Goal: Task Accomplishment & Management: Use online tool/utility

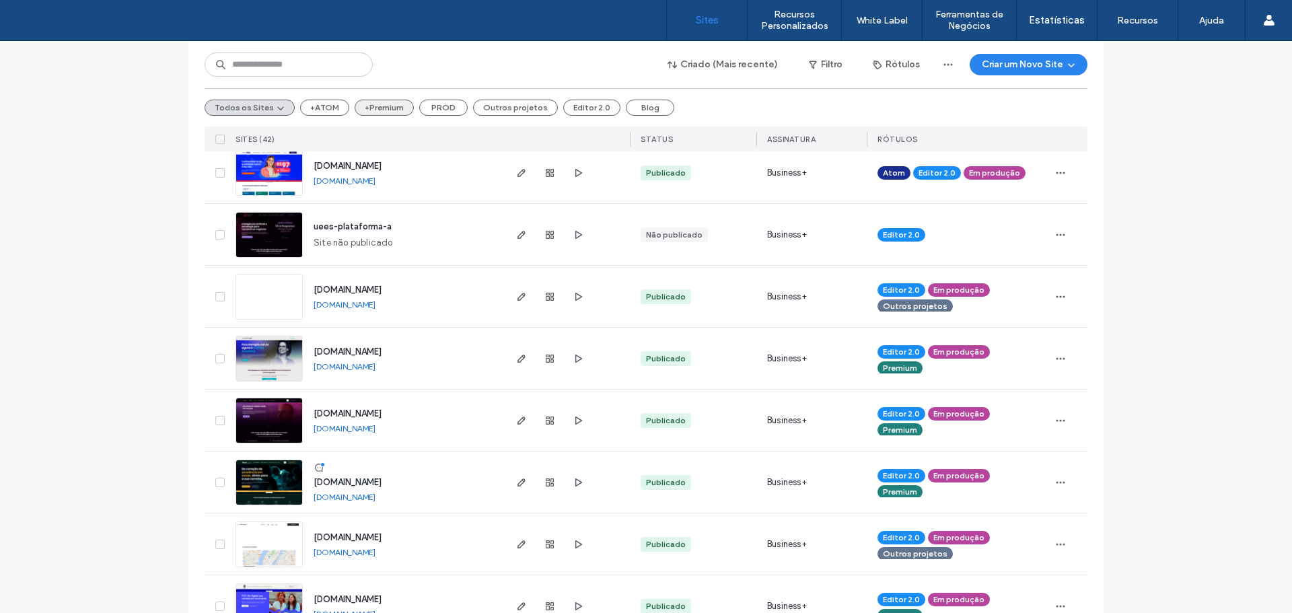
click at [363, 107] on button "+Premium" at bounding box center [384, 108] width 59 height 16
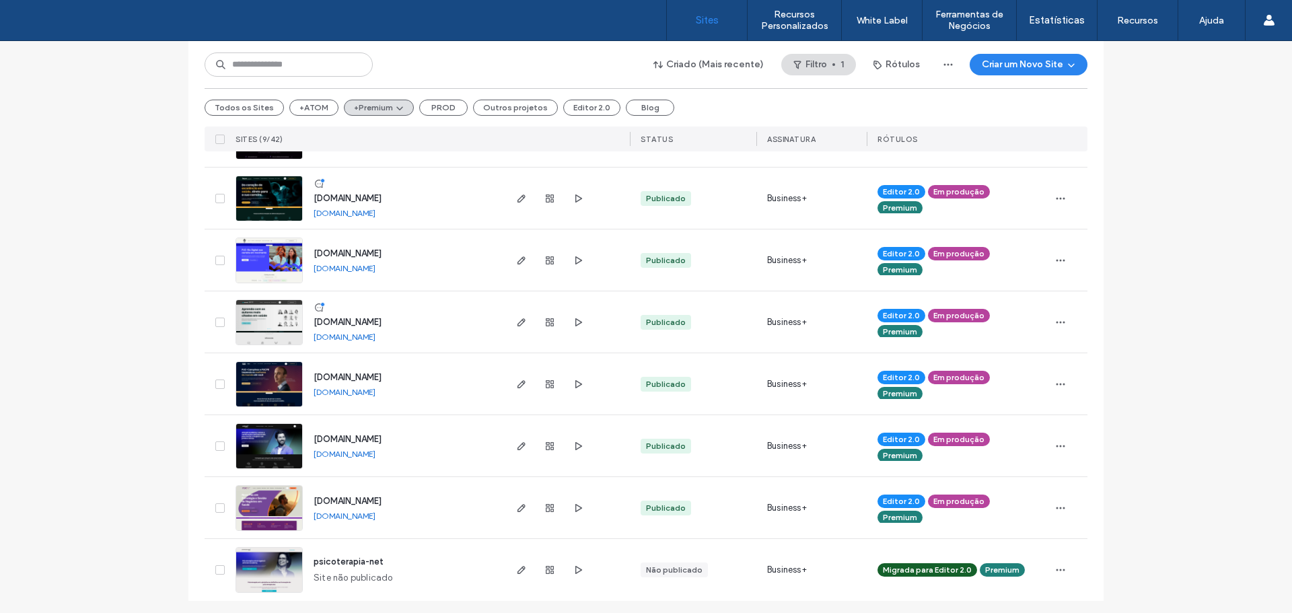
scroll to position [264, 0]
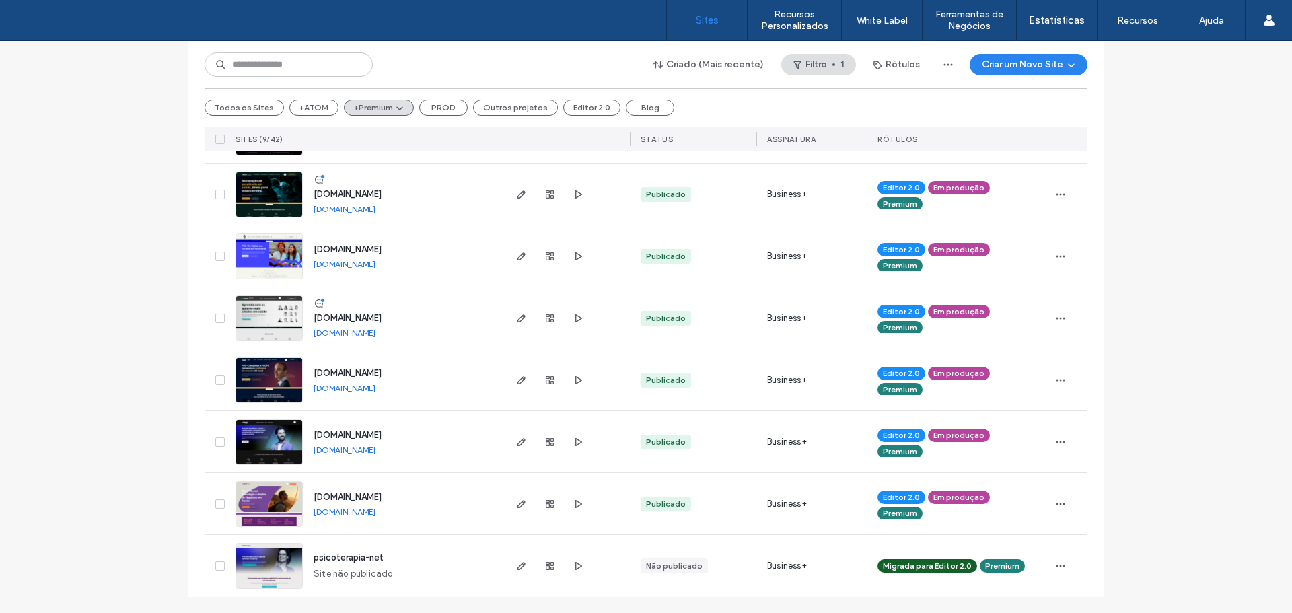
click at [358, 511] on link "posead.fdc.org.br" at bounding box center [345, 512] width 62 height 10
click at [368, 451] on link "www.artmedacademy.com.br" at bounding box center [345, 450] width 62 height 10
click at [369, 384] on link "duplapos.puc-campinas.edu.br" at bounding box center [345, 388] width 62 height 10
click at [346, 330] on link "posartmed.com.br" at bounding box center [345, 333] width 62 height 10
click at [360, 264] on link "especializacao.ccec.puc-rio.br" at bounding box center [345, 264] width 62 height 10
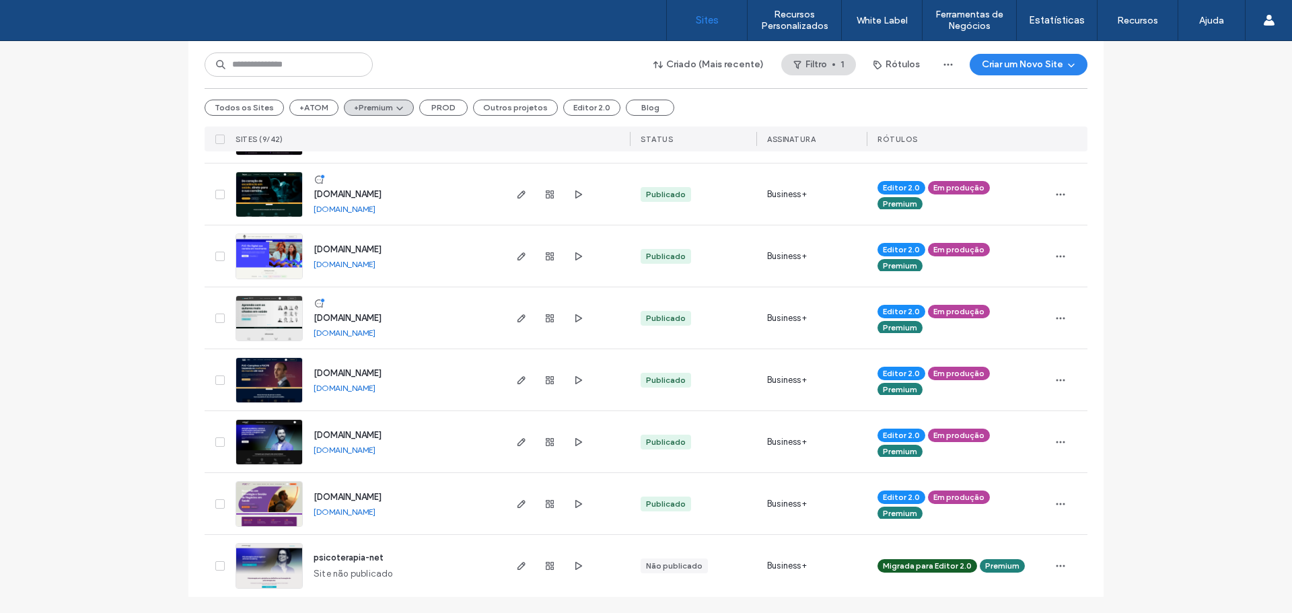
click at [345, 207] on link "pos.hcor.com.br" at bounding box center [345, 209] width 62 height 10
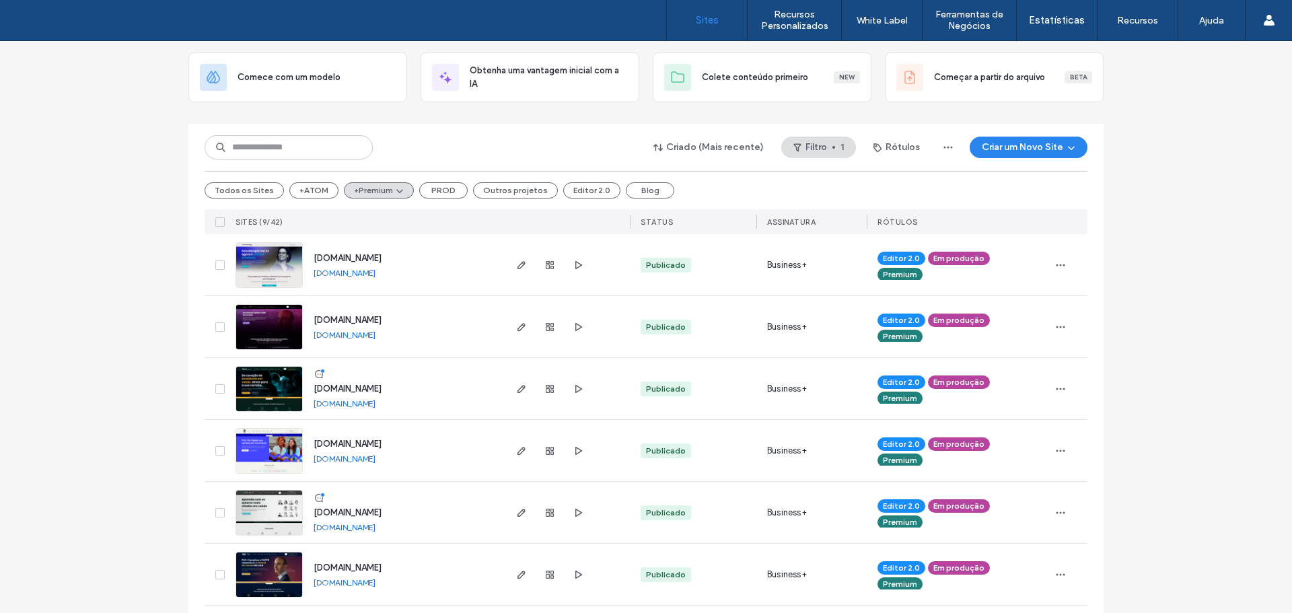
scroll to position [62, 0]
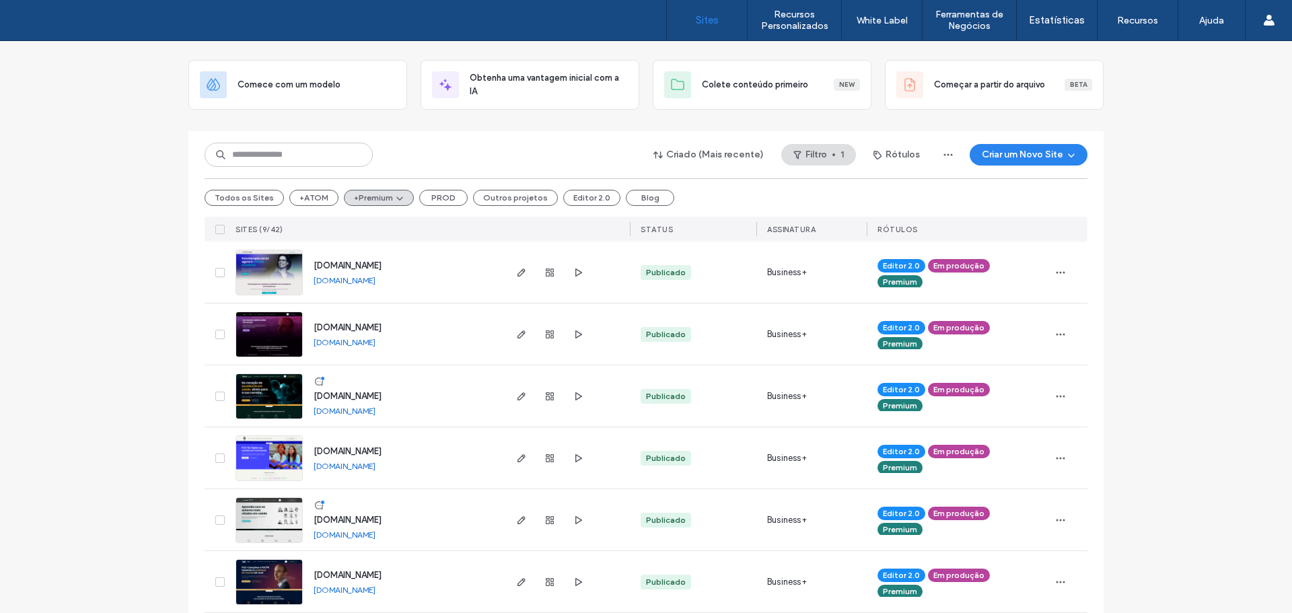
click at [362, 341] on link "posdigital.pucpr.br" at bounding box center [345, 342] width 62 height 10
click at [375, 279] on link "www.psicoterapia.net.br" at bounding box center [345, 280] width 62 height 10
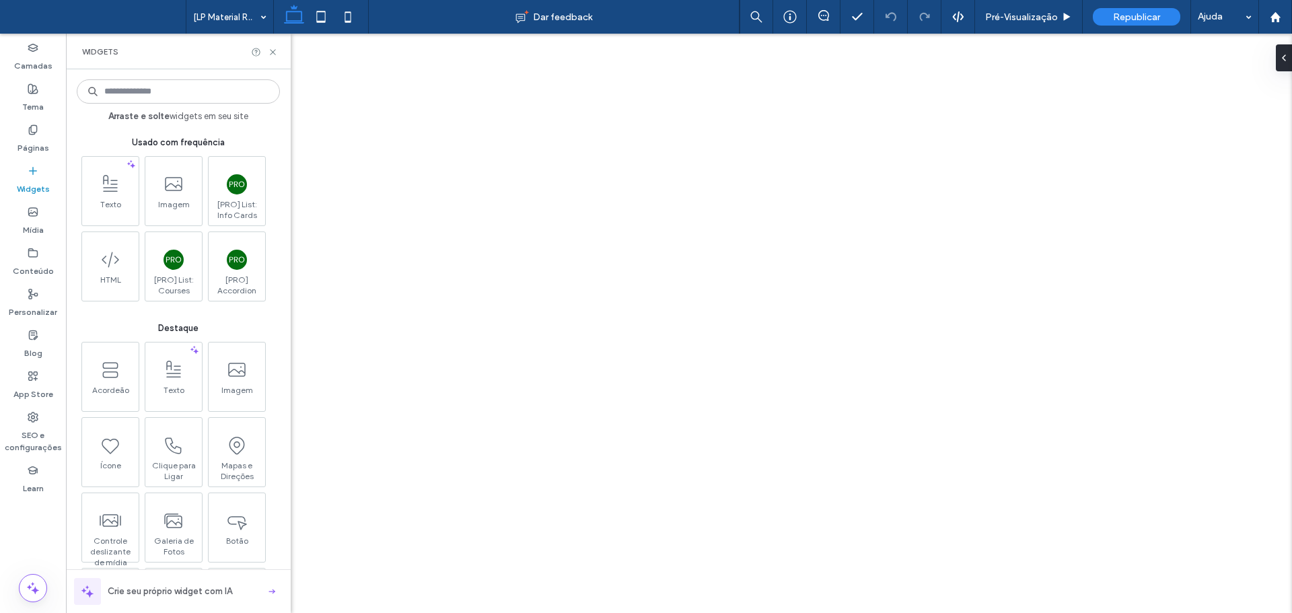
click at [173, 103] on input at bounding box center [178, 91] width 203 height 24
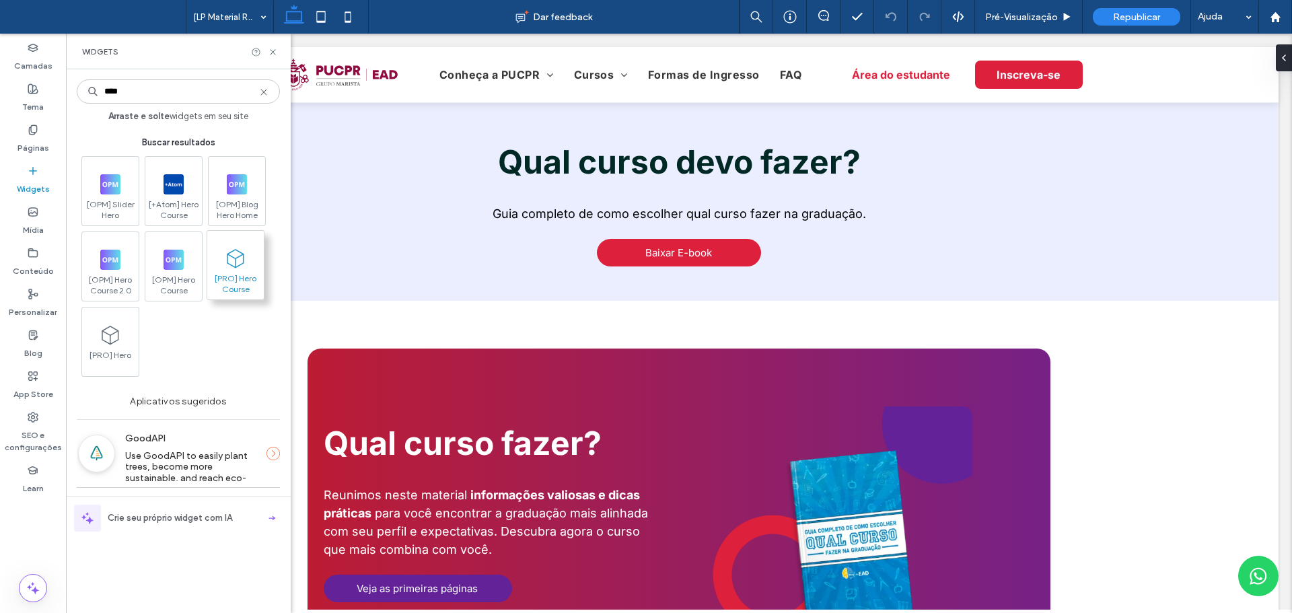
type input "****"
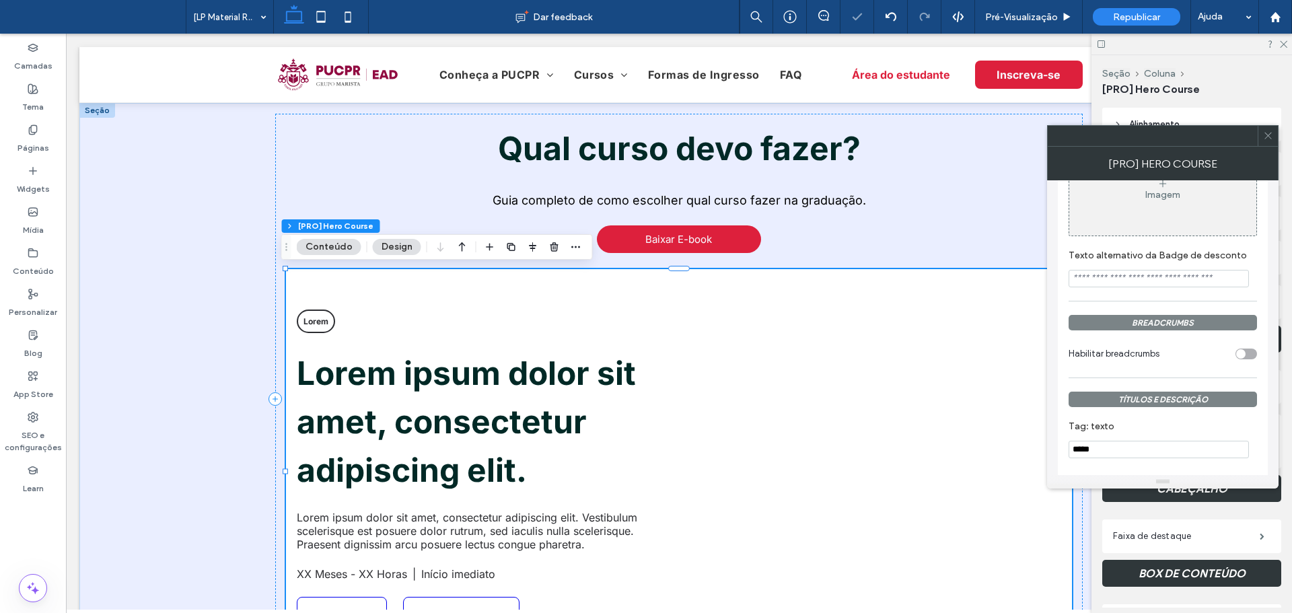
scroll to position [875, 0]
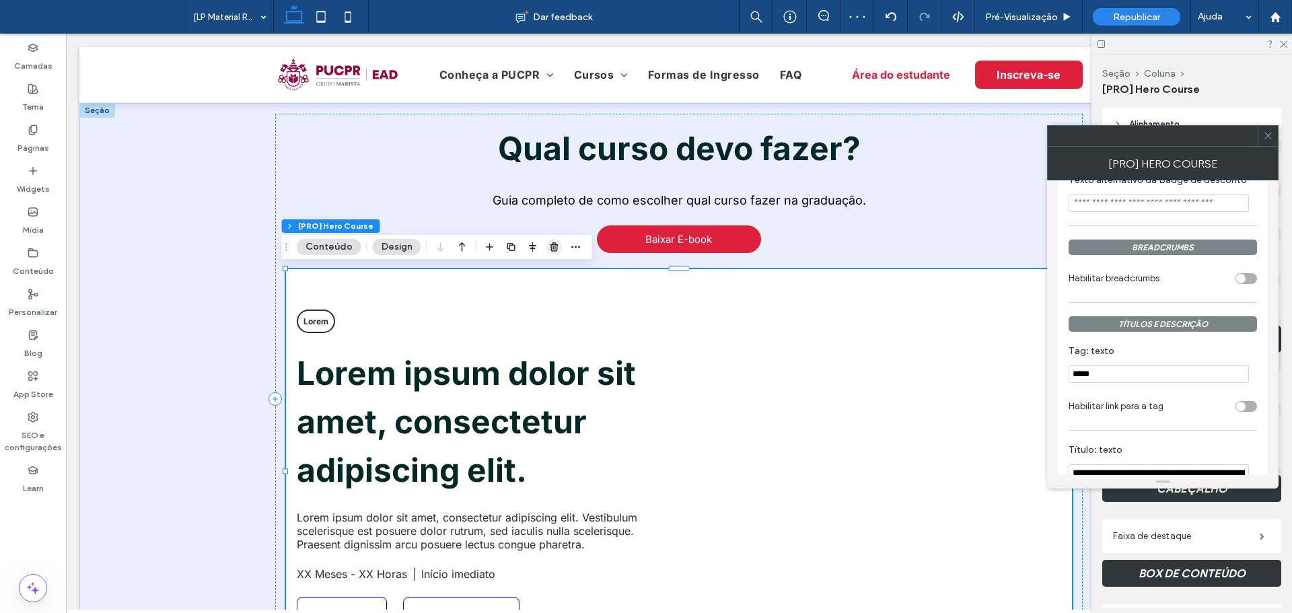
click at [549, 247] on icon "button" at bounding box center [554, 247] width 11 height 11
